Goal: Task Accomplishment & Management: Complete application form

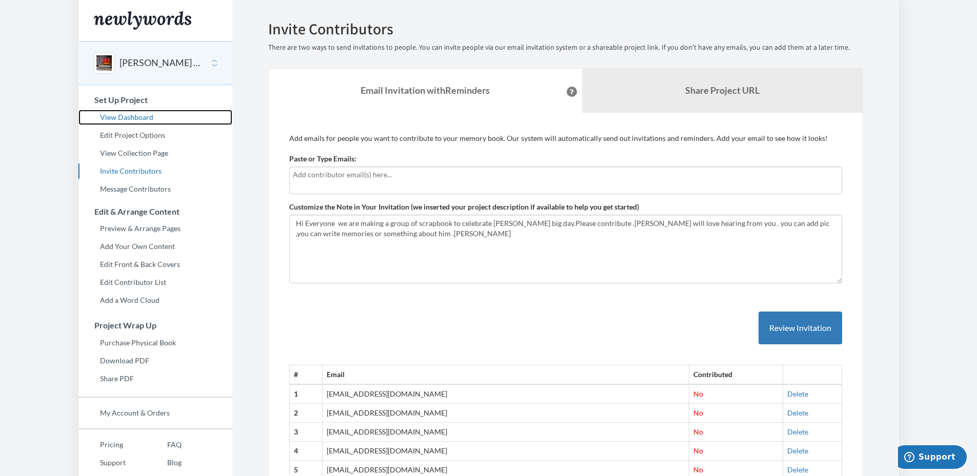
click at [130, 113] on link "View Dashboard" at bounding box center [155, 117] width 154 height 15
click at [310, 182] on div at bounding box center [565, 181] width 553 height 28
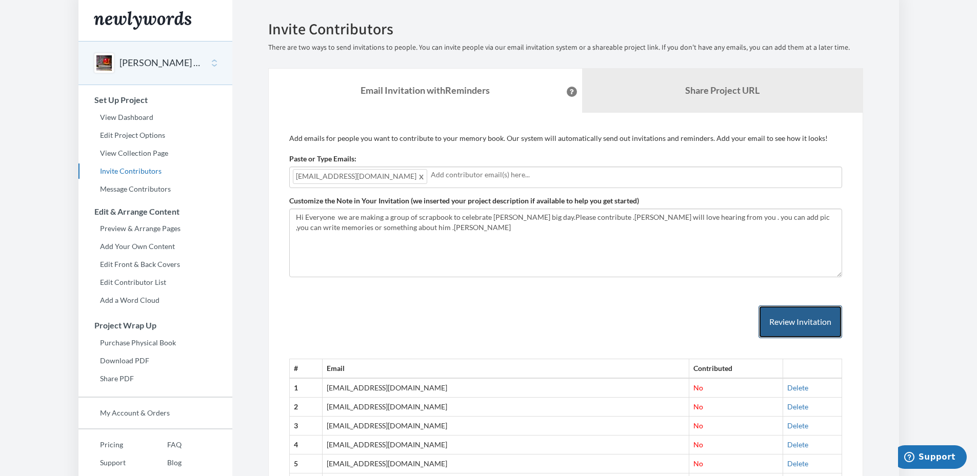
click at [809, 325] on button "Review Invitation" at bounding box center [800, 322] width 84 height 33
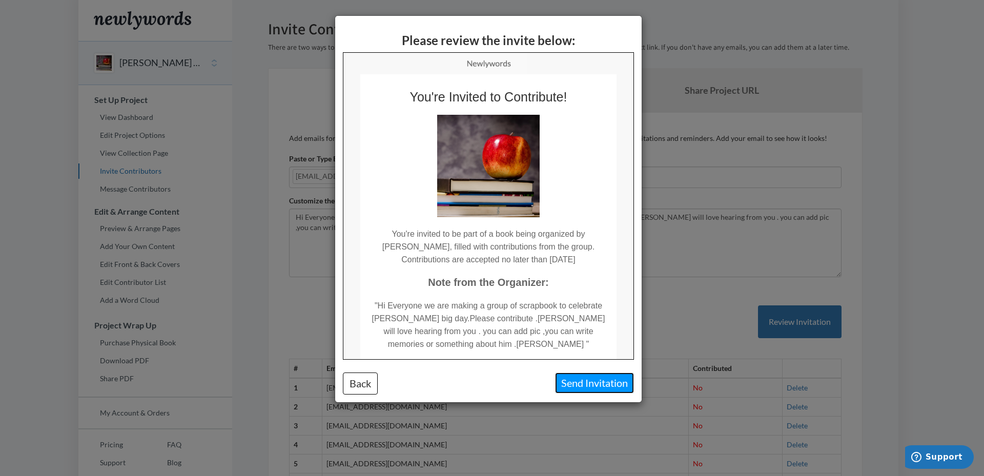
click at [584, 387] on button "Send Invitation" at bounding box center [594, 383] width 79 height 21
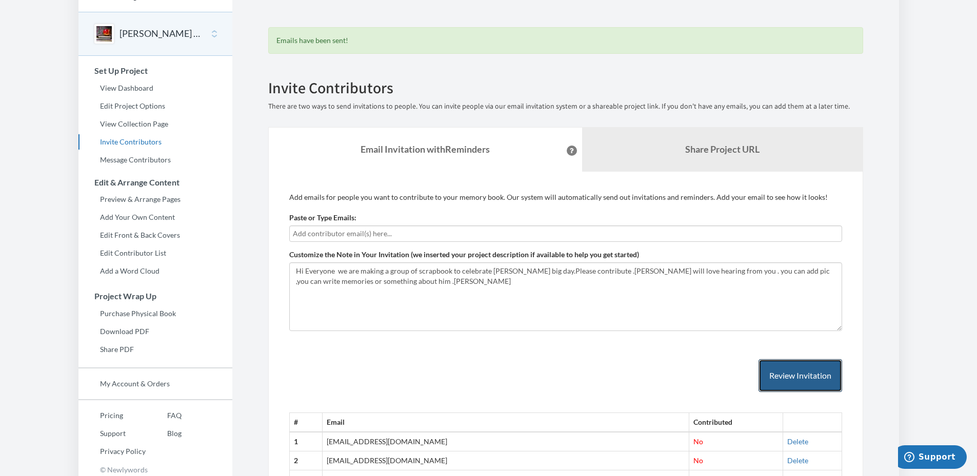
scroll to position [27, 0]
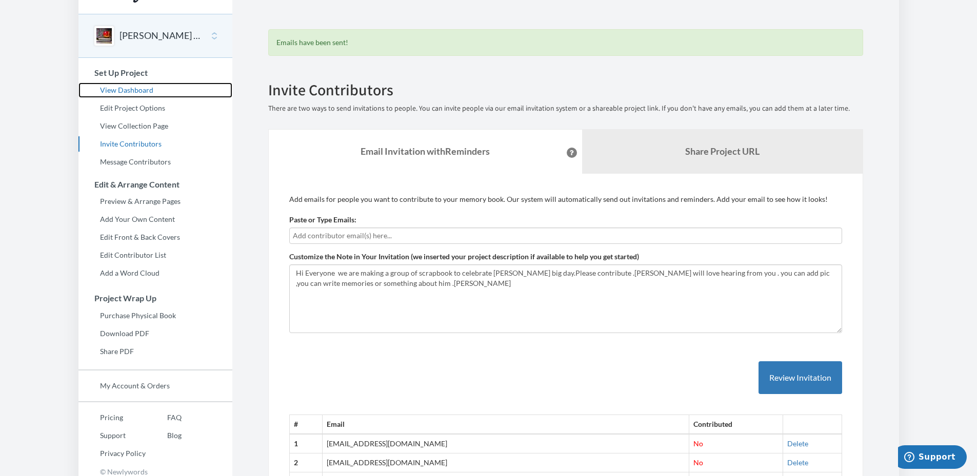
click at [121, 90] on link "View Dashboard" at bounding box center [155, 90] width 154 height 15
